Goal: Task Accomplishment & Management: Use online tool/utility

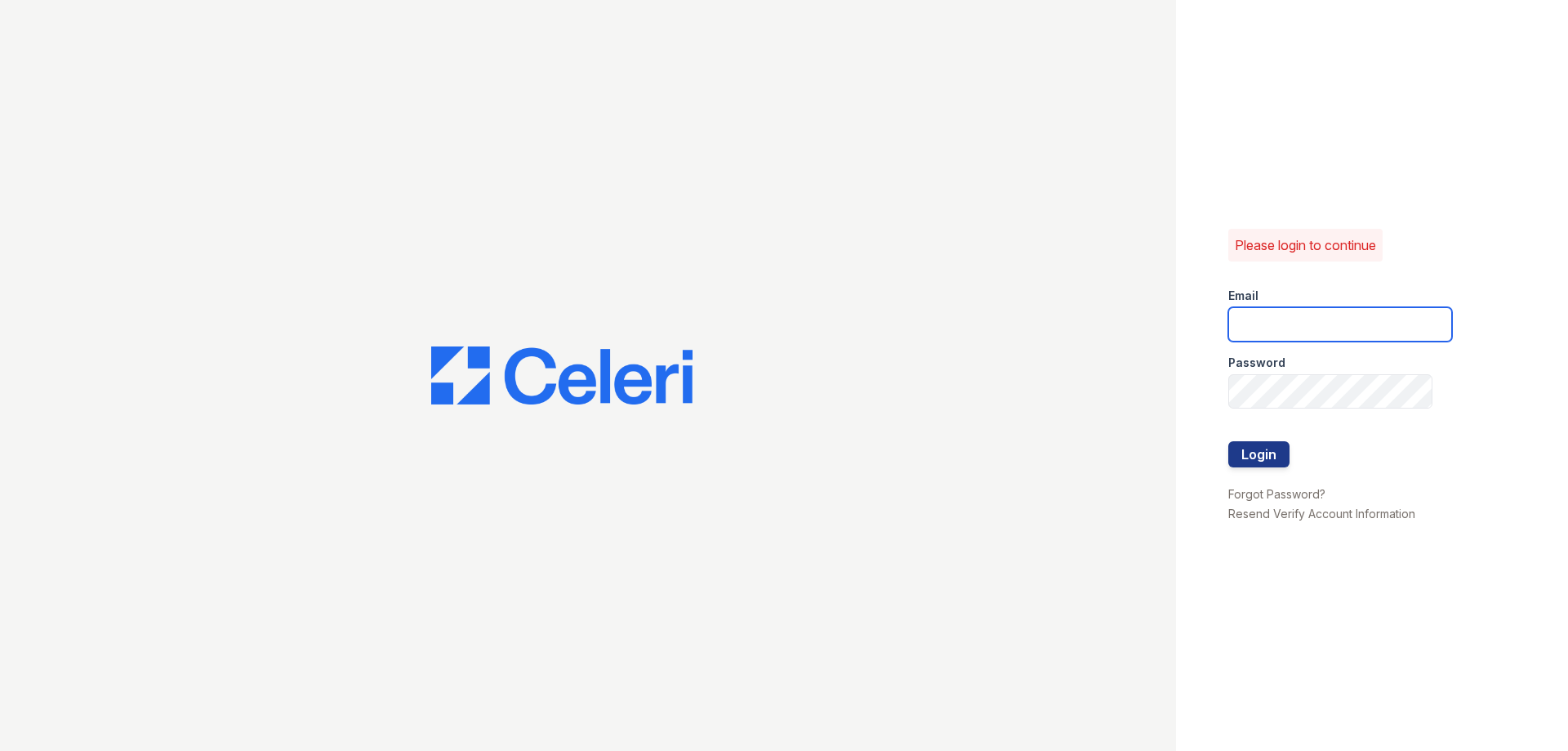
type input "[DOMAIN_NAME][EMAIL_ADDRESS][DOMAIN_NAME]"
click at [1255, 439] on div at bounding box center [1340, 424] width 224 height 33
click at [1256, 459] on button "Login" at bounding box center [1259, 455] width 61 height 26
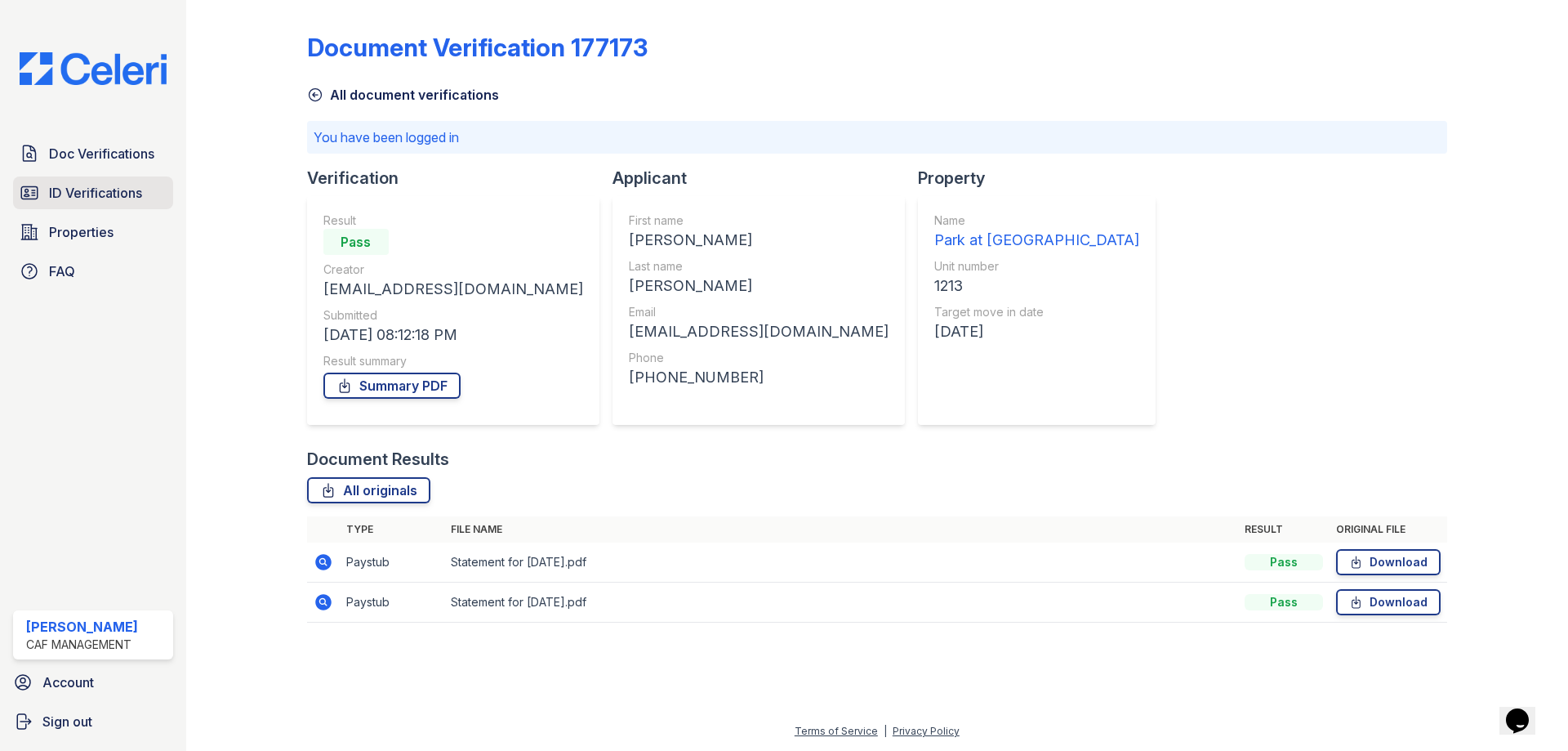
click at [106, 191] on span "ID Verifications" at bounding box center [95, 193] width 93 height 20
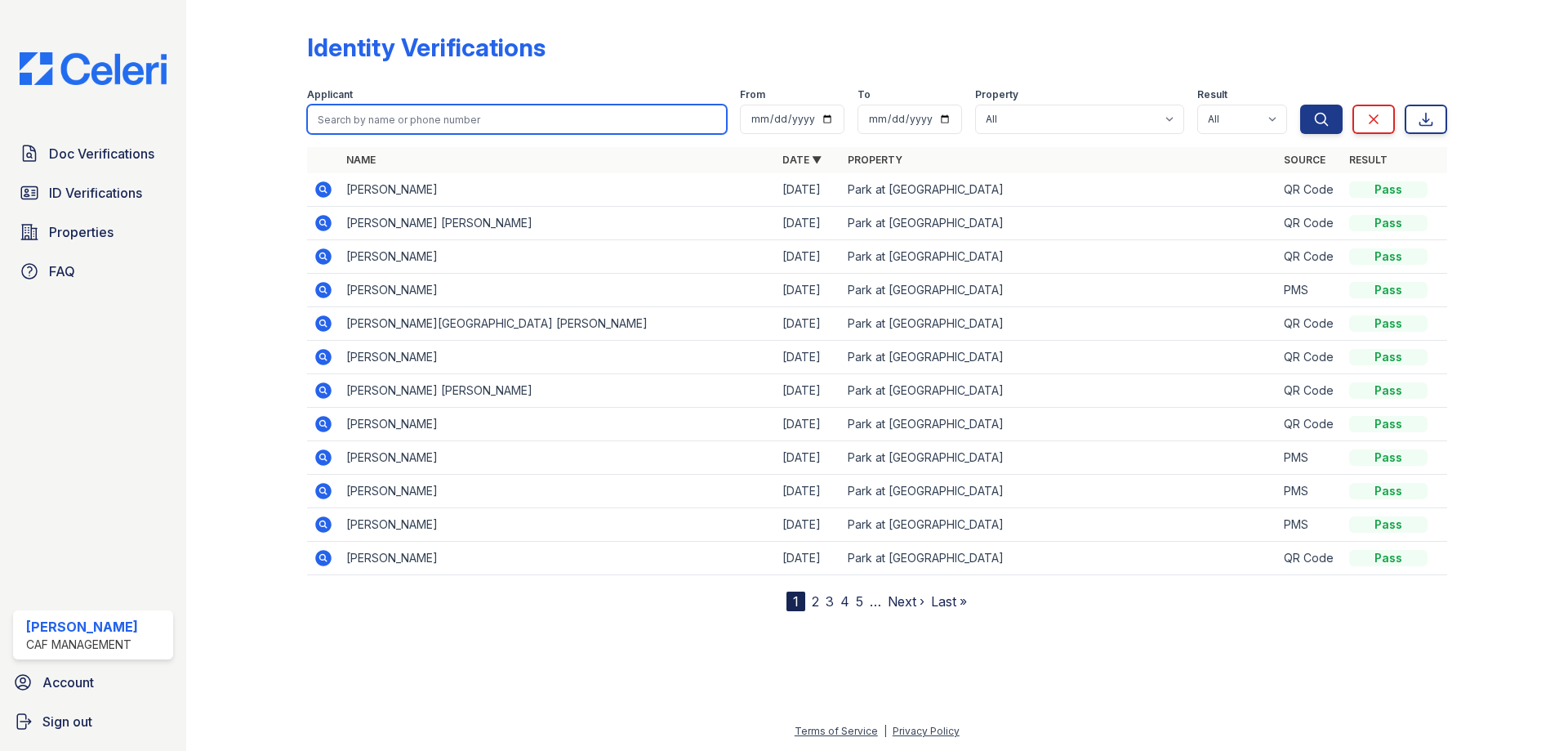
click at [537, 115] on input "search" at bounding box center [517, 119] width 420 height 29
type input "morgan"
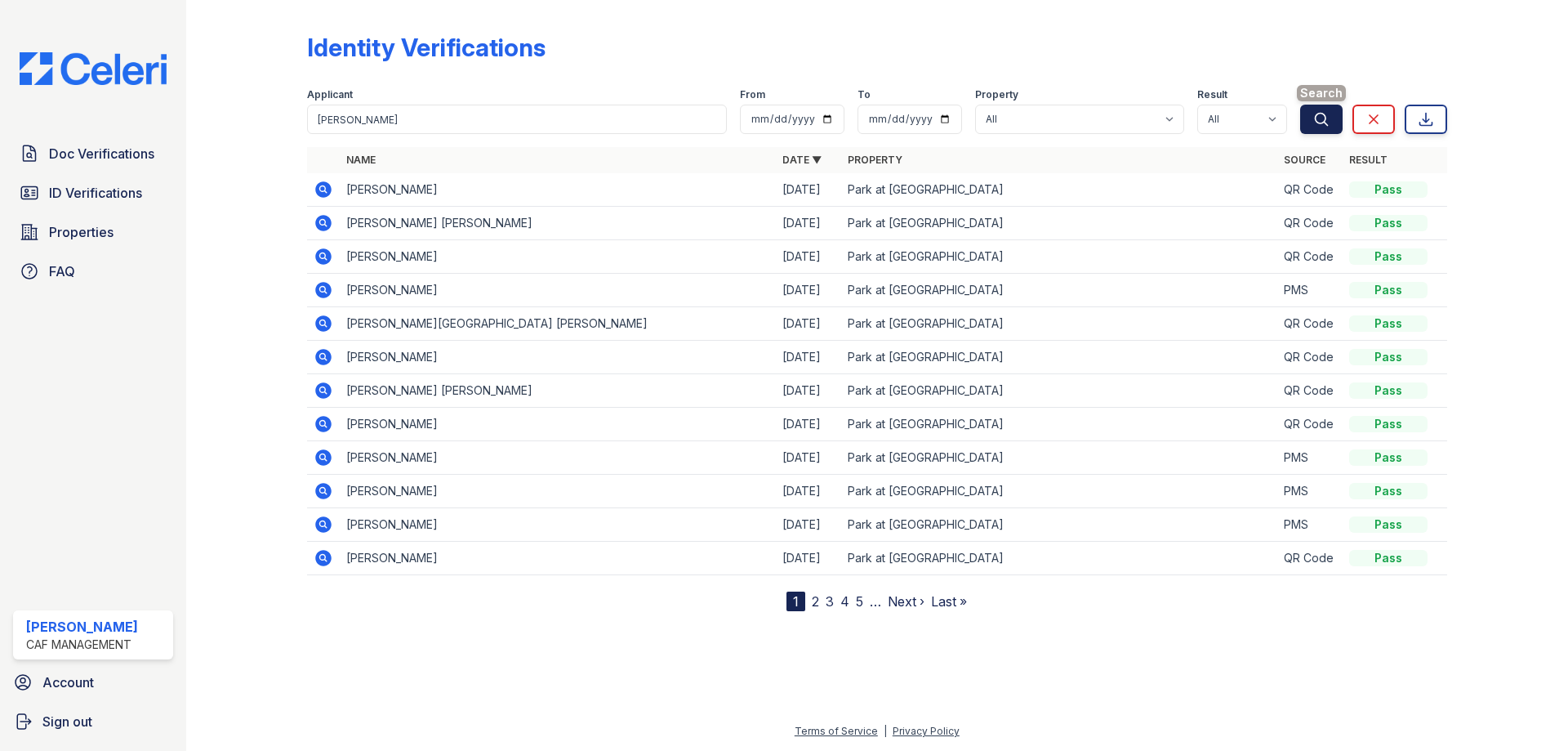
click at [1323, 129] on button "Search" at bounding box center [1322, 119] width 42 height 29
